Goal: Information Seeking & Learning: Learn about a topic

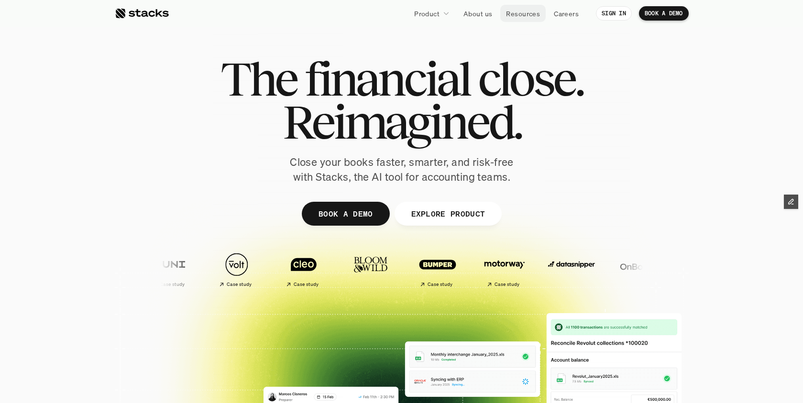
click at [522, 15] on p "Resources" at bounding box center [523, 14] width 34 height 10
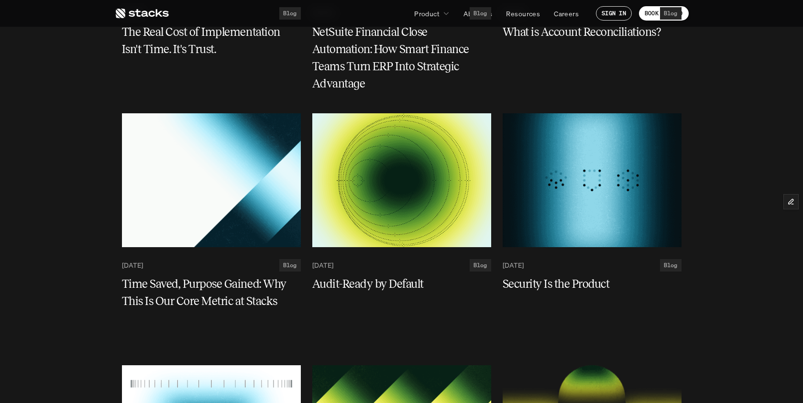
scroll to position [1576, 0]
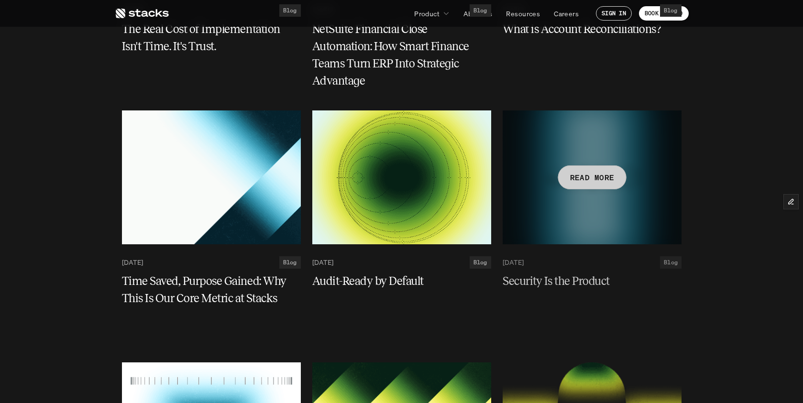
click at [591, 218] on div at bounding box center [592, 177] width 179 height 134
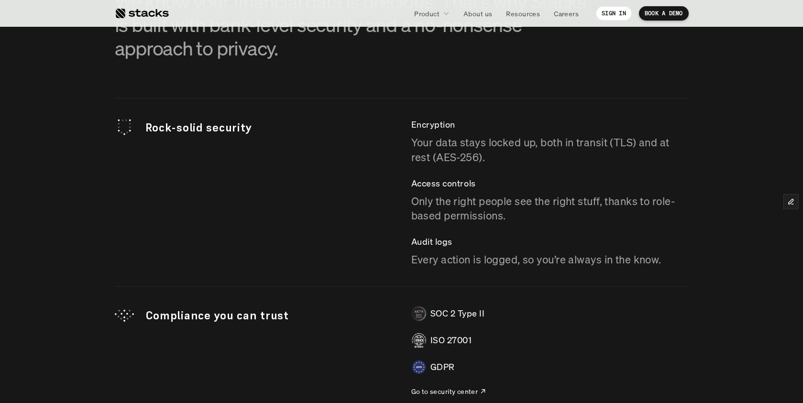
scroll to position [2668, 0]
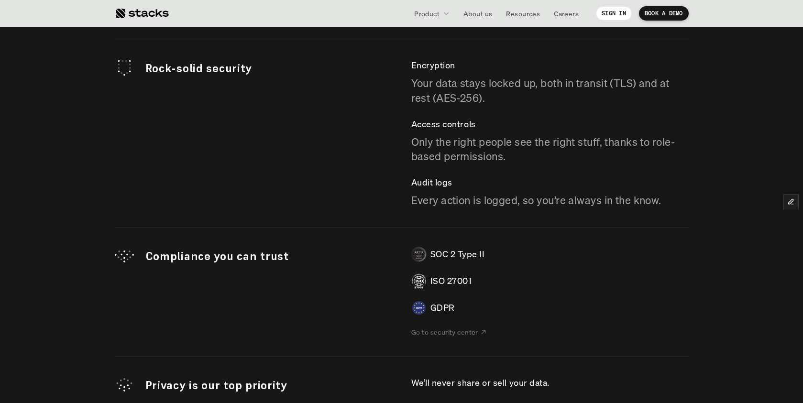
click at [439, 331] on p "Go to security center" at bounding box center [444, 332] width 67 height 10
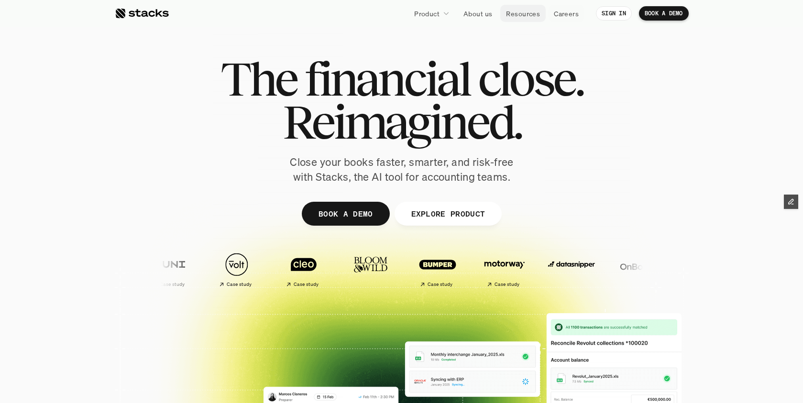
click at [521, 13] on p "Resources" at bounding box center [523, 14] width 34 height 10
